Goal: Task Accomplishment & Management: Manage account settings

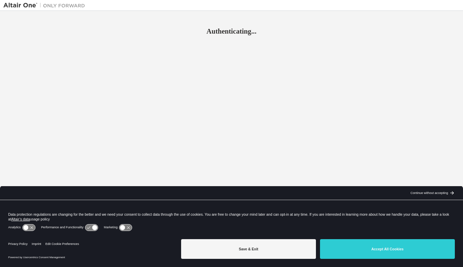
click at [252, 249] on button "Save & Exit" at bounding box center [248, 249] width 135 height 20
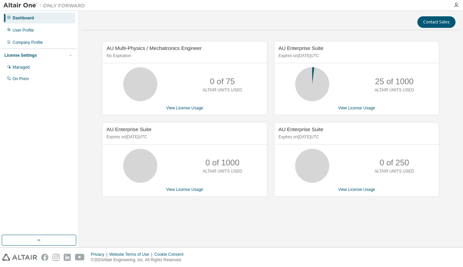
click at [313, 52] on div "AU Enterprise Suite Expires on September 15, 2025 UTC" at bounding box center [356, 52] width 164 height 22
click at [345, 107] on link "View License Usage" at bounding box center [356, 108] width 37 height 5
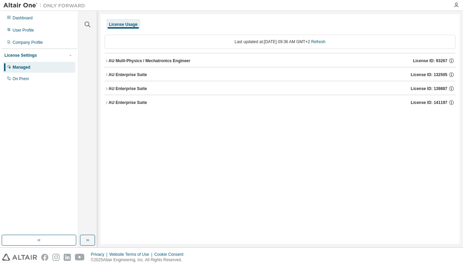
click at [130, 74] on div "AU Enterprise Suite" at bounding box center [128, 74] width 38 height 5
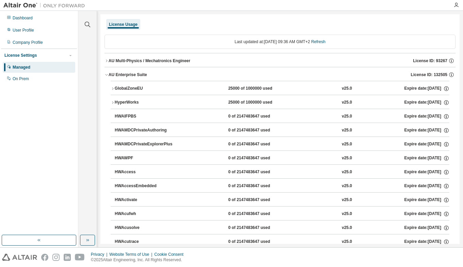
click at [131, 72] on div "AU Enterprise Suite" at bounding box center [128, 74] width 38 height 5
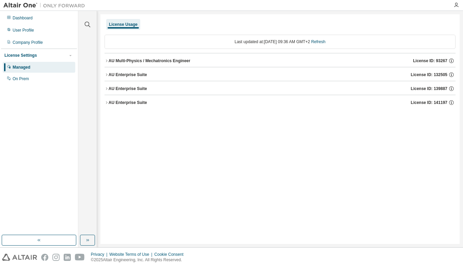
click at [127, 87] on div "AU Enterprise Suite" at bounding box center [128, 88] width 38 height 5
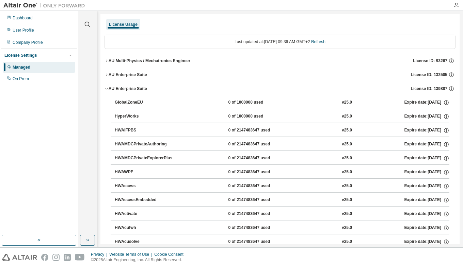
click at [127, 87] on div "AU Enterprise Suite" at bounding box center [128, 88] width 38 height 5
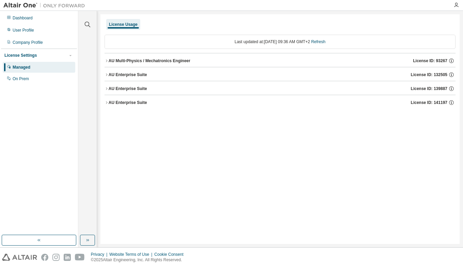
click at [130, 102] on div "AU Enterprise Suite" at bounding box center [128, 102] width 38 height 5
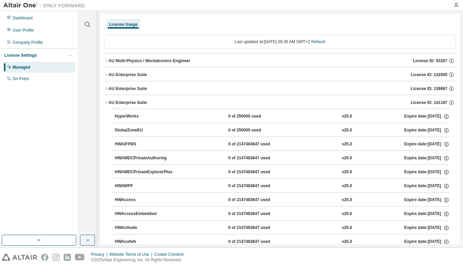
click at [130, 102] on div "AU Enterprise Suite" at bounding box center [128, 102] width 38 height 5
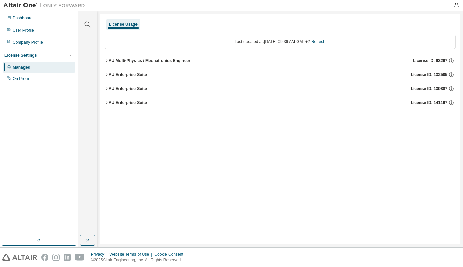
click at [26, 19] on div "Dashboard" at bounding box center [23, 17] width 20 height 5
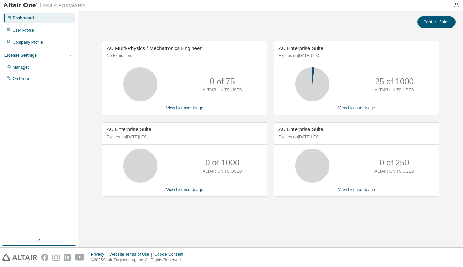
click at [354, 107] on link "View License Usage" at bounding box center [356, 108] width 37 height 5
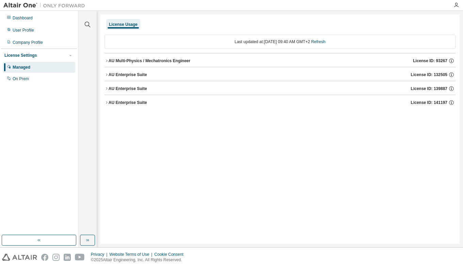
click at [178, 60] on div "AU Multi-Physics / Mechatronics Engineer" at bounding box center [150, 60] width 82 height 5
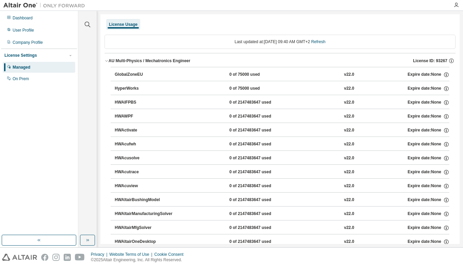
click at [178, 60] on div "AU Multi-Physics / Mechatronics Engineer" at bounding box center [150, 60] width 82 height 5
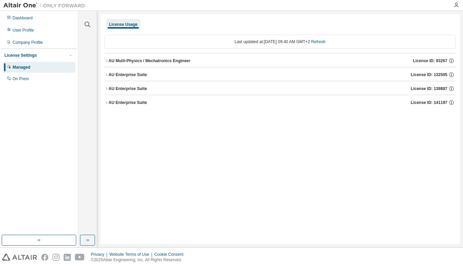
click at [133, 74] on div "AU Enterprise Suite" at bounding box center [128, 74] width 38 height 5
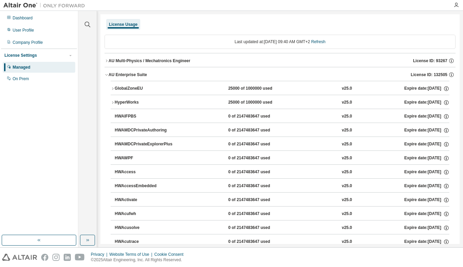
click at [133, 74] on div "AU Enterprise Suite" at bounding box center [128, 74] width 38 height 5
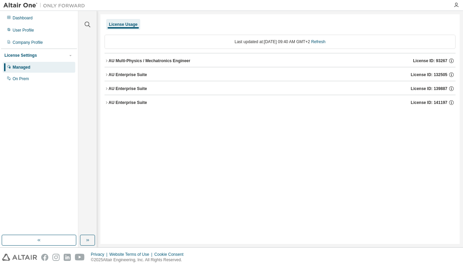
click at [130, 89] on div "AU Enterprise Suite" at bounding box center [128, 88] width 38 height 5
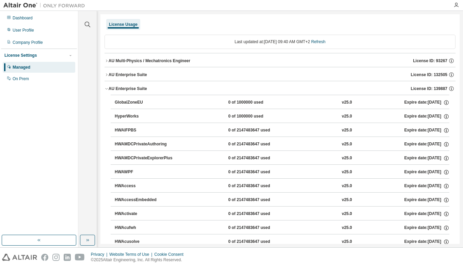
click at [130, 89] on div "AU Enterprise Suite" at bounding box center [128, 88] width 38 height 5
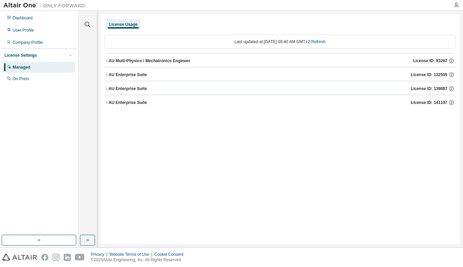
click at [128, 101] on div "AU Enterprise Suite" at bounding box center [128, 102] width 38 height 5
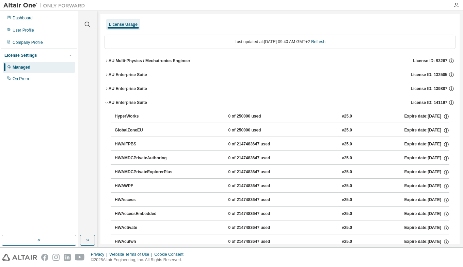
click at [128, 101] on div "AU Enterprise Suite" at bounding box center [128, 102] width 38 height 5
